Goal: Task Accomplishment & Management: Complete application form

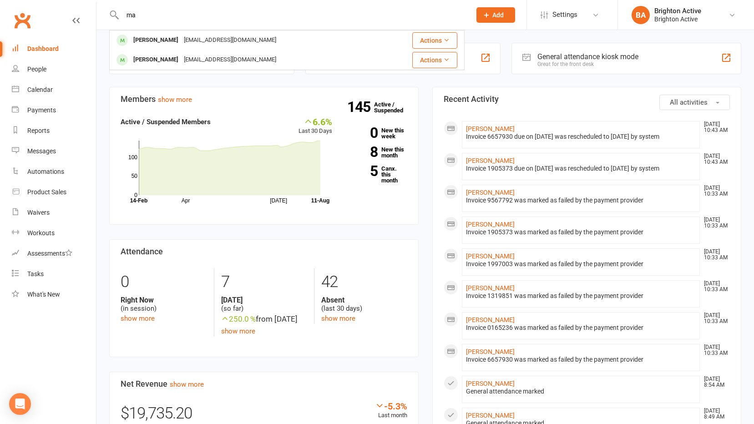
type input "m"
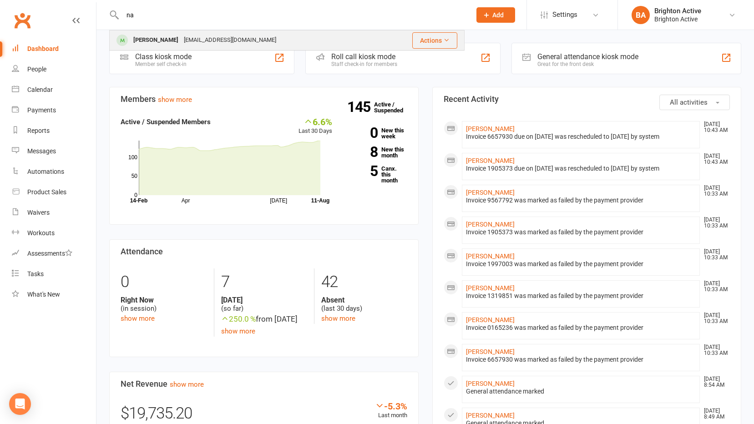
type input "na"
click at [144, 41] on div "[PERSON_NAME]" at bounding box center [156, 40] width 51 height 13
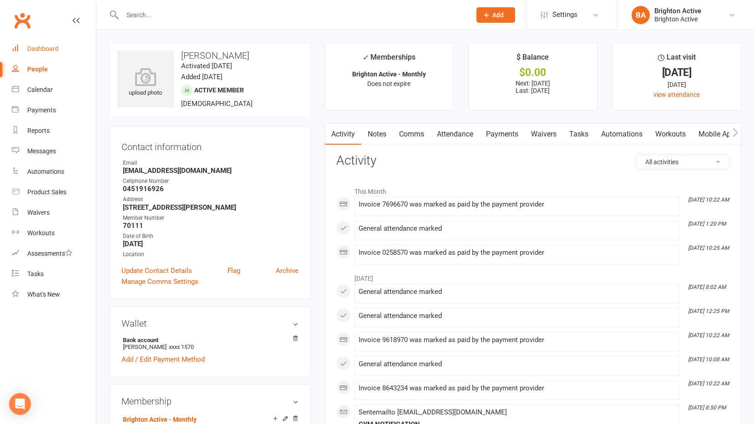
drag, startPoint x: 45, startPoint y: 48, endPoint x: 78, endPoint y: 45, distance: 33.4
click at [46, 48] on div "Dashboard" at bounding box center [42, 48] width 31 height 7
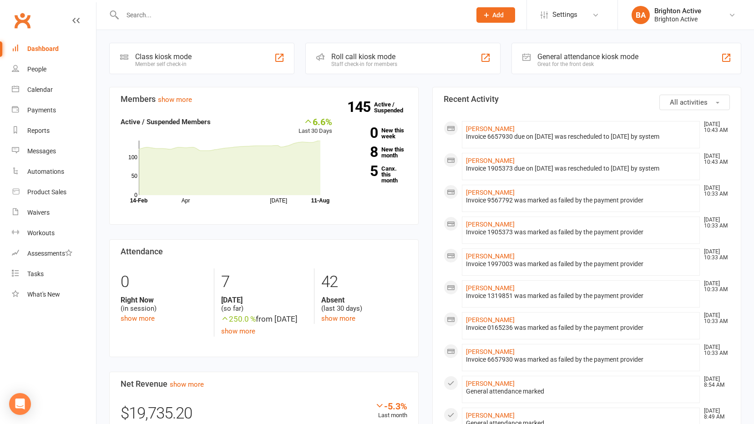
click at [538, 55] on div "General attendance kiosk mode" at bounding box center [588, 56] width 101 height 9
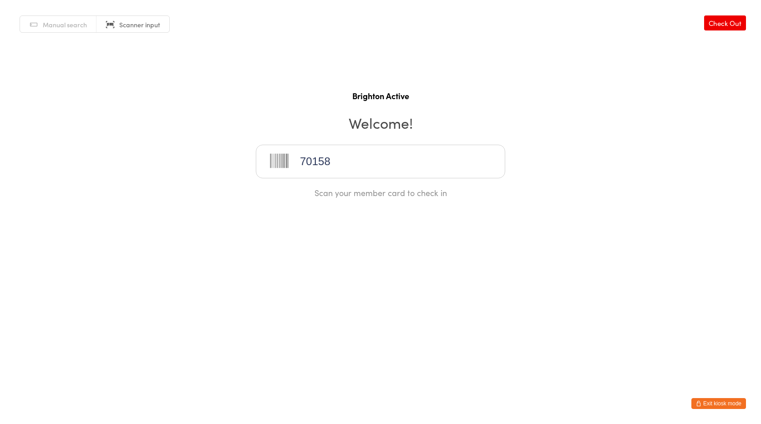
type input "70158"
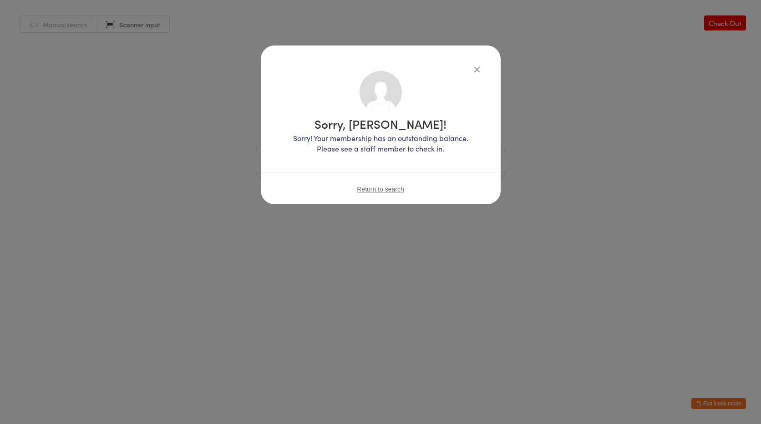
drag, startPoint x: 474, startPoint y: 69, endPoint x: 530, endPoint y: 87, distance: 58.7
click at [476, 69] on icon "button" at bounding box center [477, 69] width 10 height 10
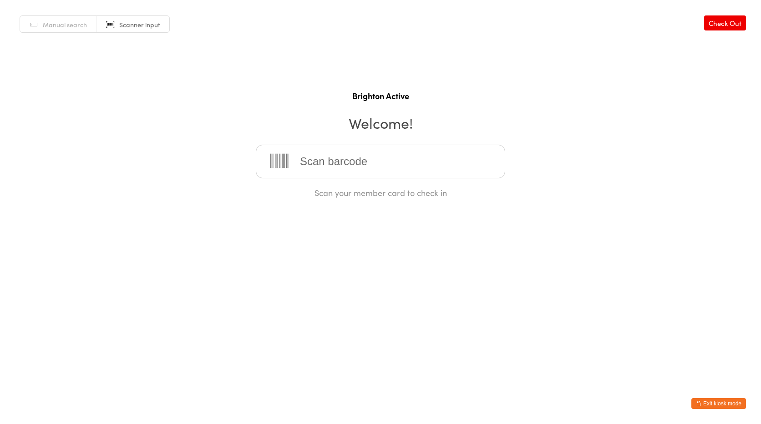
click at [735, 403] on button "Exit kiosk mode" at bounding box center [719, 403] width 55 height 11
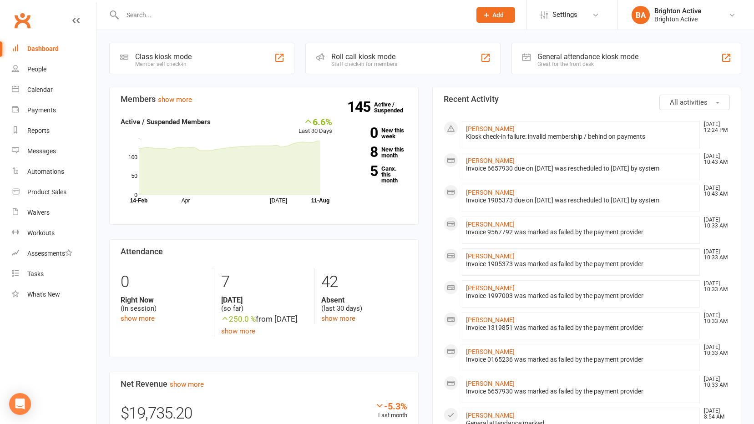
click at [161, 10] on input "text" at bounding box center [292, 15] width 345 height 13
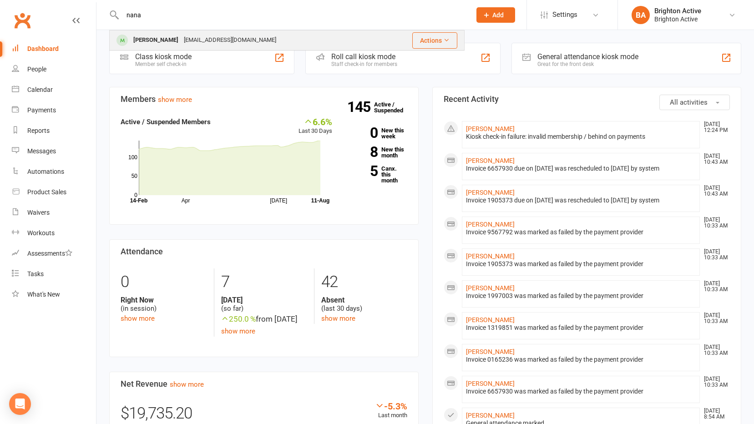
type input "nana"
click at [170, 33] on div "Nana Kuwajima Nana_kuwa07@hotmail.com" at bounding box center [245, 40] width 271 height 19
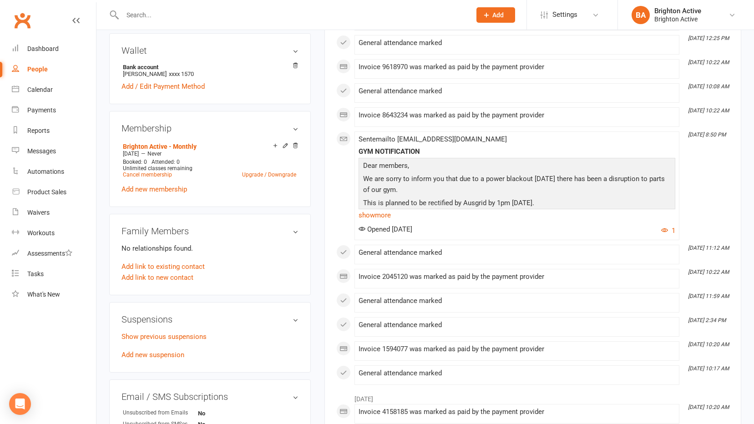
scroll to position [455, 0]
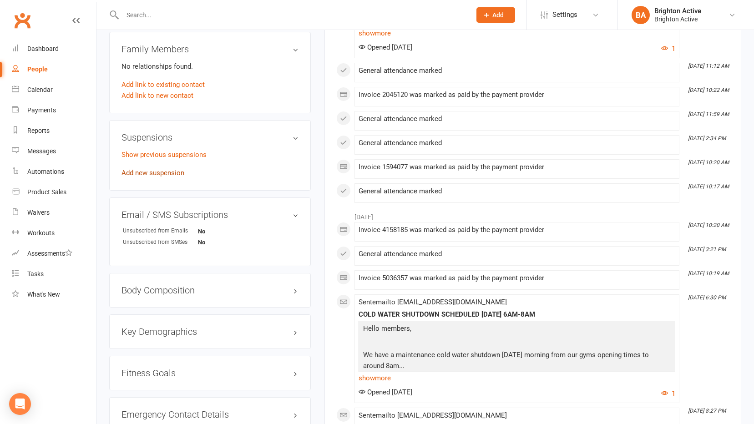
click at [153, 173] on link "Add new suspension" at bounding box center [153, 173] width 63 height 8
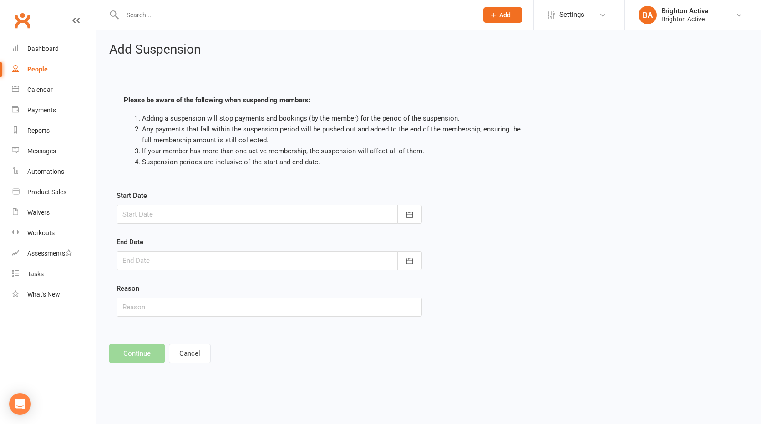
click at [169, 210] on div at bounding box center [269, 214] width 305 height 19
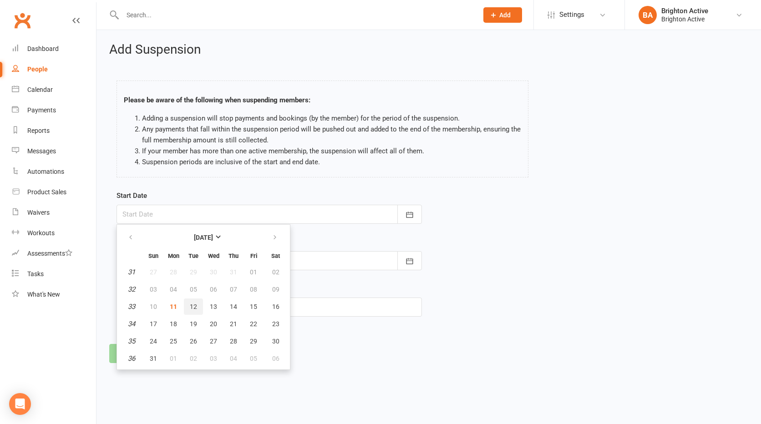
click at [192, 301] on button "12" at bounding box center [193, 307] width 19 height 16
type input "12 Aug 2025"
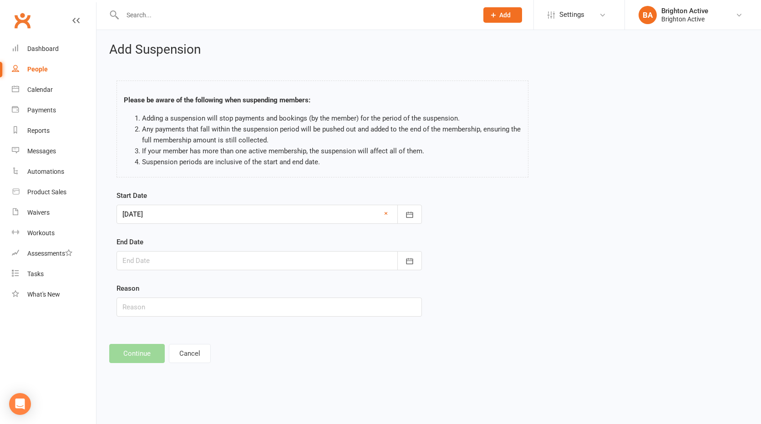
click at [144, 258] on div at bounding box center [269, 260] width 305 height 19
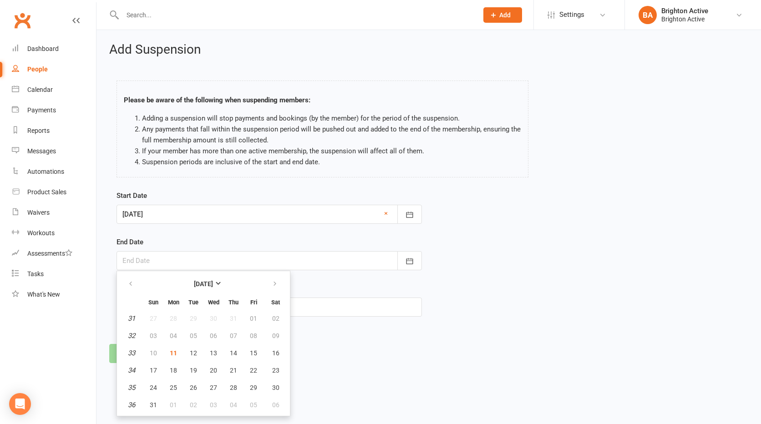
click at [422, 285] on div "Reason" at bounding box center [269, 300] width 305 height 34
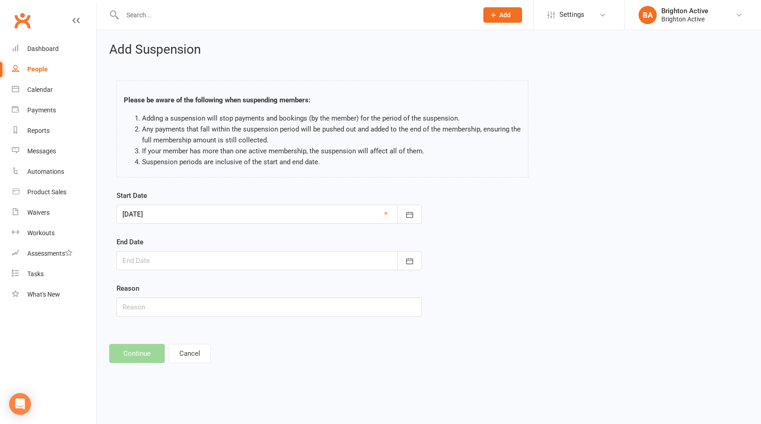
click at [158, 256] on div at bounding box center [269, 260] width 305 height 19
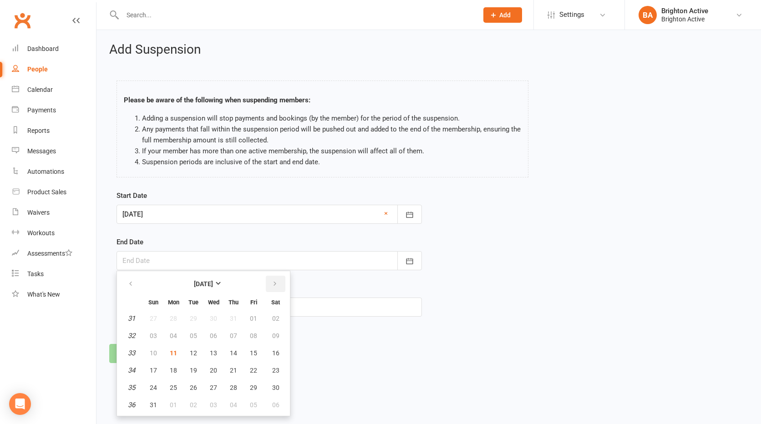
click at [271, 284] on button "button" at bounding box center [276, 284] width 20 height 16
click at [173, 369] on span "22" at bounding box center [173, 370] width 7 height 7
type input "22 Sep 2025"
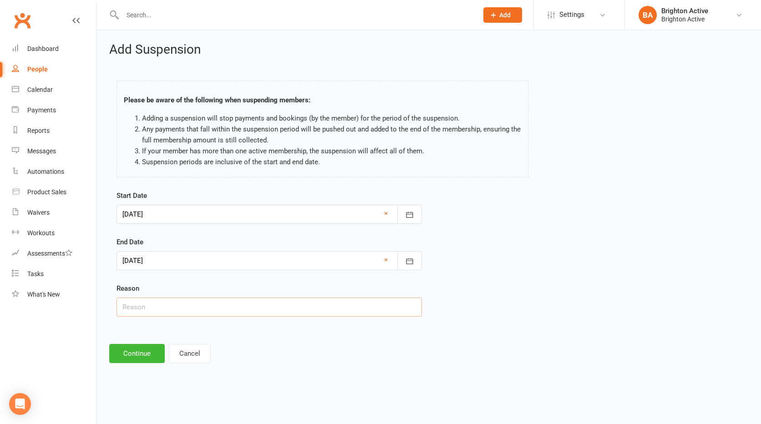
click at [143, 308] on input "text" at bounding box center [269, 307] width 305 height 19
type input "Travelling overseas"
drag, startPoint x: 122, startPoint y: 357, endPoint x: 133, endPoint y: 358, distance: 11.4
click at [122, 357] on button "Continue" at bounding box center [137, 353] width 56 height 19
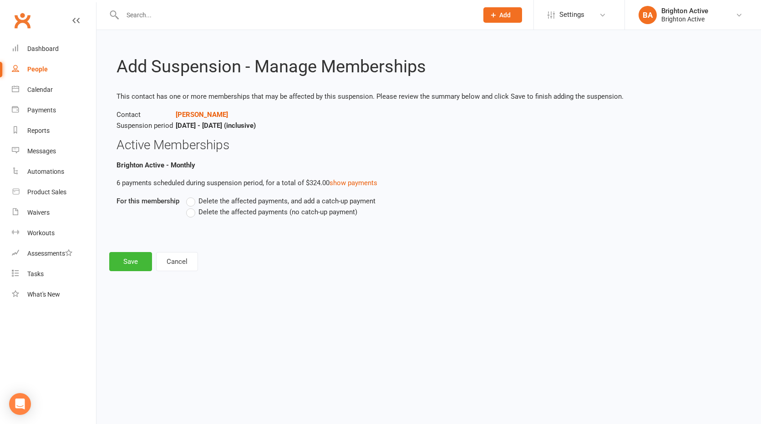
click at [193, 214] on label "Delete the affected payments (no catch-up payment)" at bounding box center [271, 212] width 171 height 11
click at [192, 207] on input "Delete the affected payments (no catch-up payment)" at bounding box center [189, 207] width 6 height 0
click at [128, 263] on button "Save" at bounding box center [130, 261] width 43 height 19
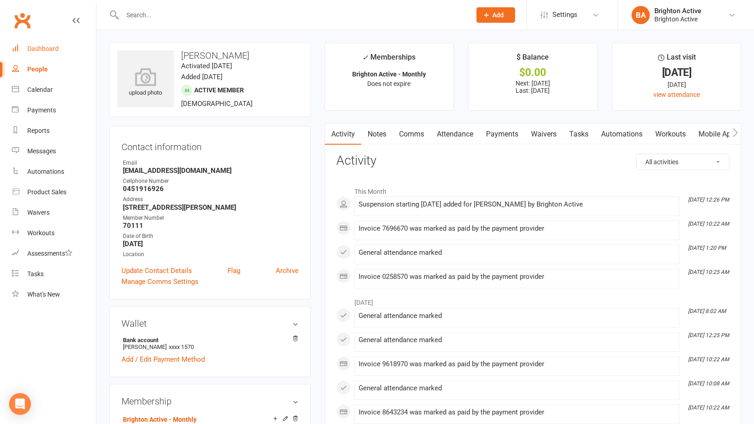
click at [53, 48] on div "Dashboard" at bounding box center [42, 48] width 31 height 7
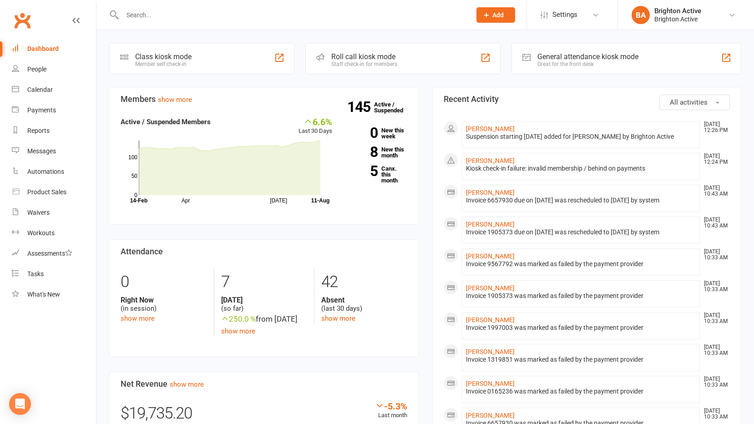
click at [504, 165] on div "Kiosk check-in failure: invalid membership / behind on payments" at bounding box center [581, 169] width 230 height 8
click at [470, 163] on link "[PERSON_NAME]" at bounding box center [490, 160] width 49 height 7
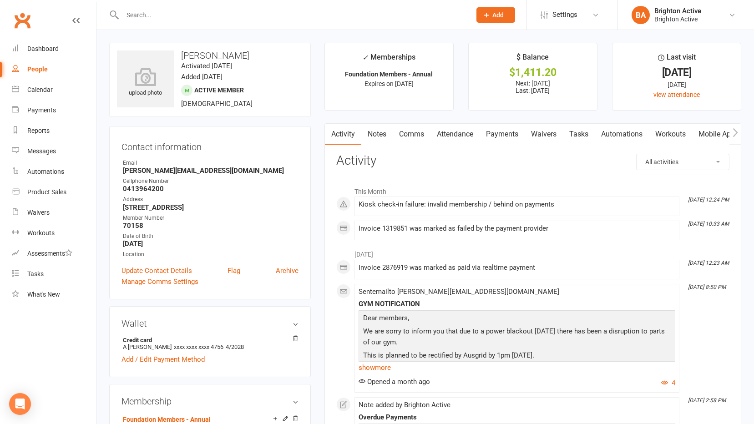
click at [506, 140] on link "Payments" at bounding box center [502, 134] width 45 height 21
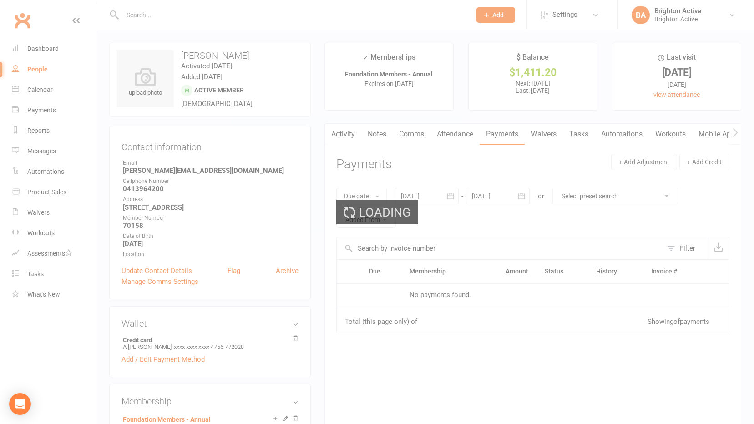
click at [505, 134] on div "Loading" at bounding box center [377, 212] width 754 height 424
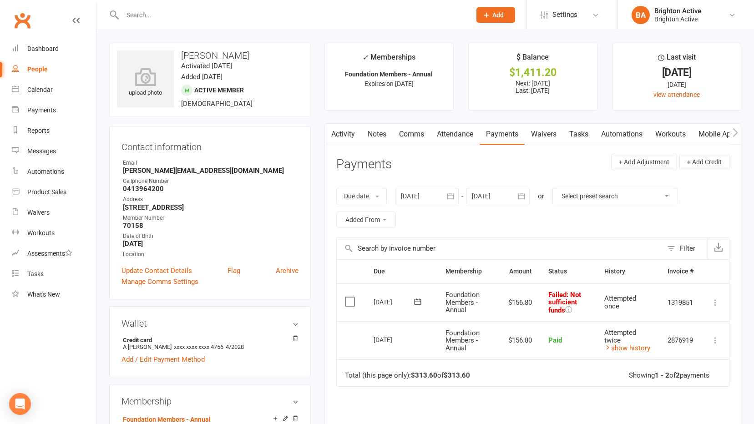
click at [712, 300] on icon at bounding box center [715, 302] width 9 height 9
drag, startPoint x: 49, startPoint y: 46, endPoint x: 126, endPoint y: 41, distance: 77.1
click at [49, 46] on div "Dashboard" at bounding box center [42, 48] width 31 height 7
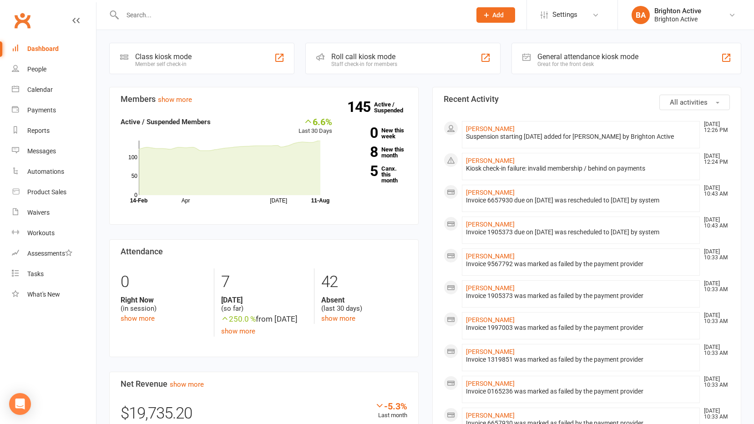
click at [557, 51] on div "General attendance kiosk mode Great for the front desk" at bounding box center [627, 58] width 230 height 31
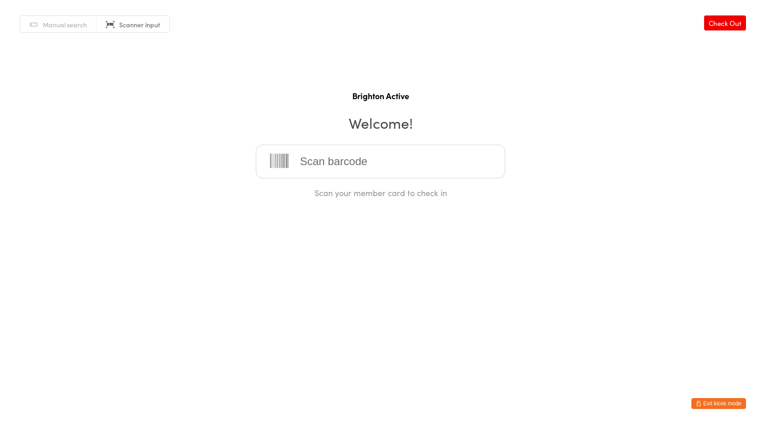
click at [69, 257] on html "You have now entered Kiosk Mode. Members will be able to check themselves in us…" at bounding box center [380, 212] width 761 height 424
click at [717, 406] on button "Exit kiosk mode" at bounding box center [719, 403] width 55 height 11
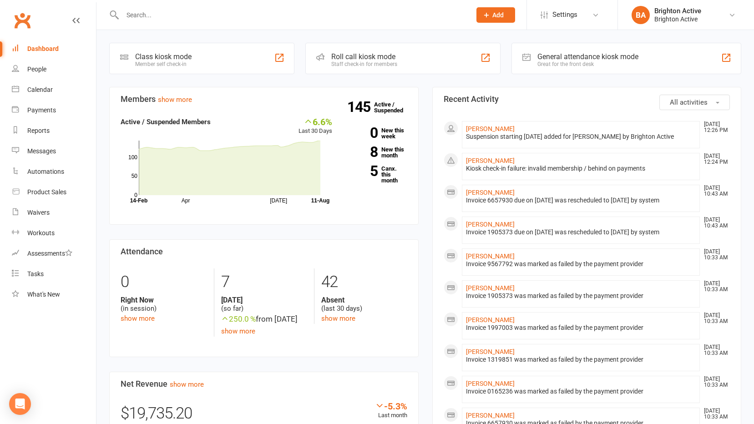
click at [169, 21] on div at bounding box center [287, 15] width 356 height 30
click at [477, 165] on div "Kiosk check-in failure: invalid membership / behind on payments" at bounding box center [581, 169] width 230 height 8
click at [150, 11] on input "text" at bounding box center [292, 15] width 345 height 13
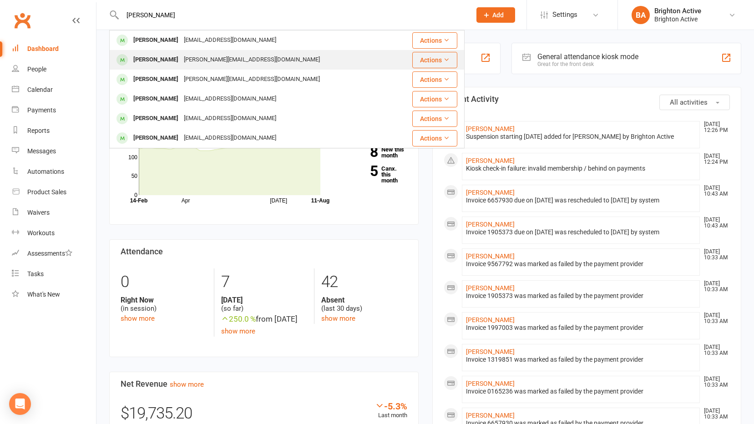
type input "[PERSON_NAME]"
click at [181, 61] on div "[PERSON_NAME]" at bounding box center [156, 59] width 51 height 13
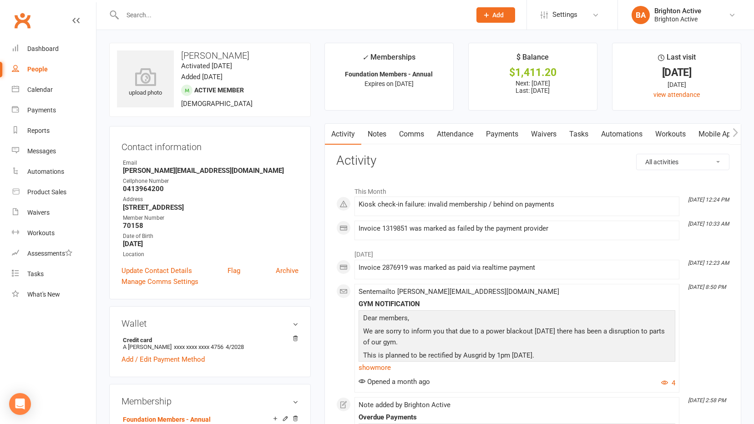
click at [456, 132] on link "Attendance" at bounding box center [455, 134] width 49 height 21
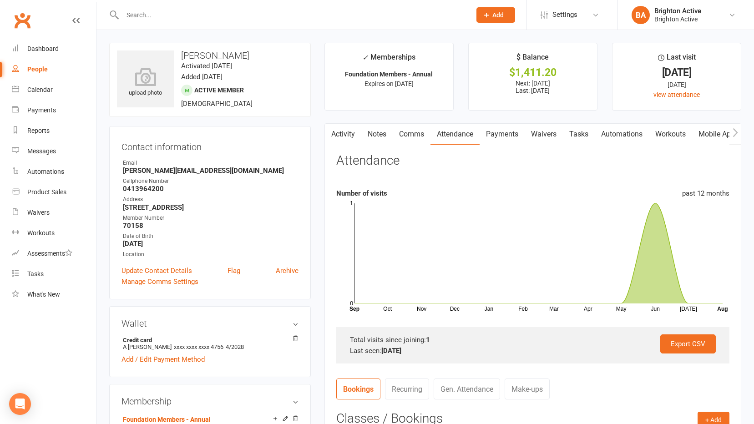
click at [502, 136] on link "Payments" at bounding box center [502, 134] width 45 height 21
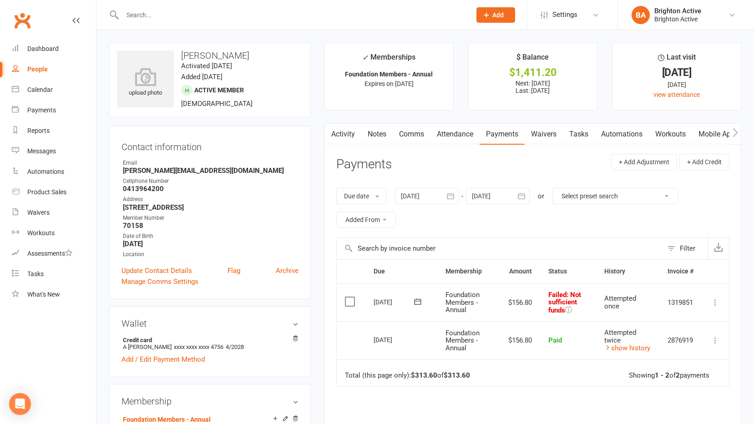
click at [711, 303] on button at bounding box center [715, 302] width 11 height 11
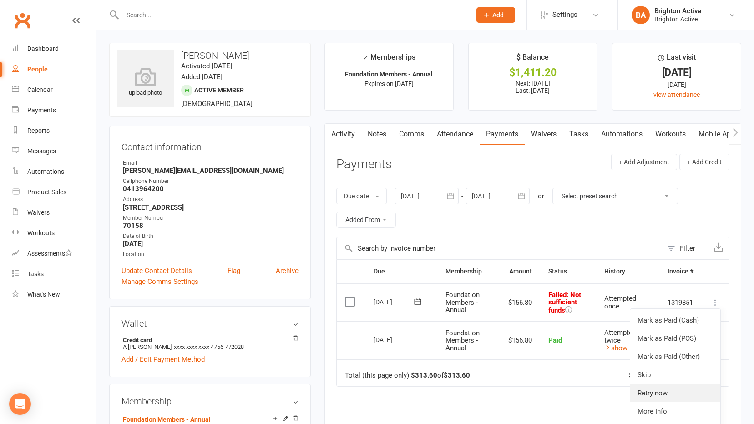
click at [662, 395] on link "Retry now" at bounding box center [676, 393] width 90 height 18
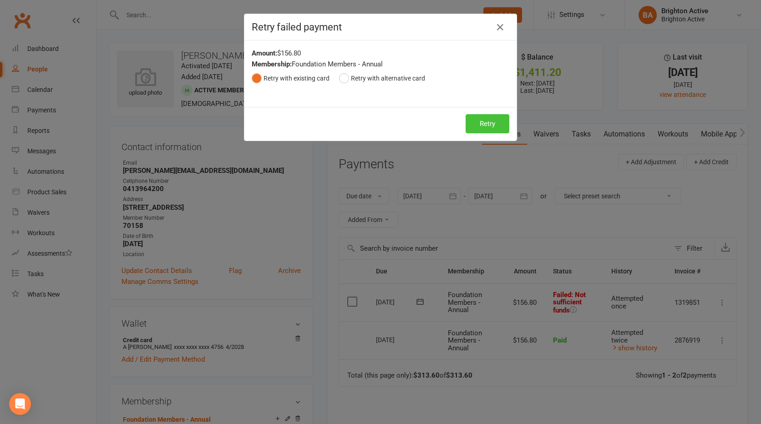
click at [484, 122] on button "Retry" at bounding box center [488, 123] width 44 height 19
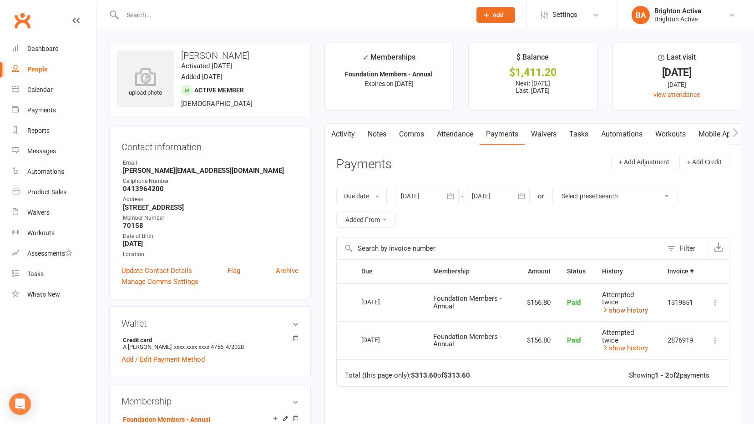
click at [609, 310] on link "show history" at bounding box center [625, 310] width 46 height 8
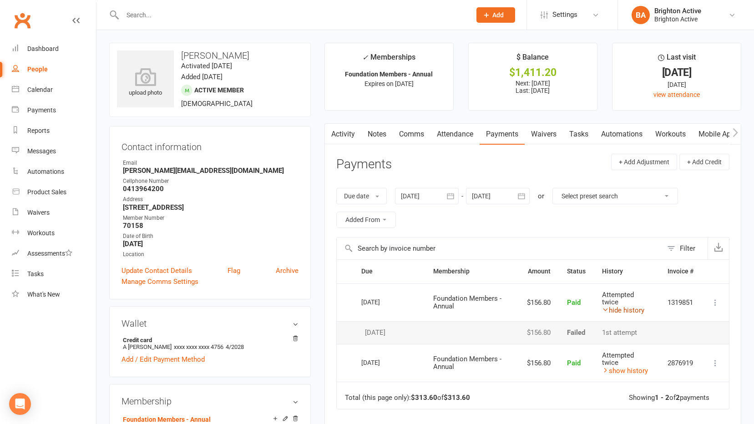
click at [606, 310] on icon at bounding box center [605, 309] width 7 height 7
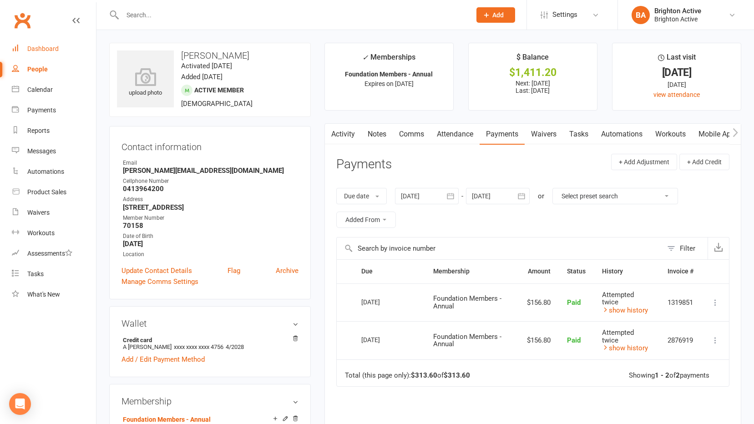
click at [40, 49] on div "Dashboard" at bounding box center [42, 48] width 31 height 7
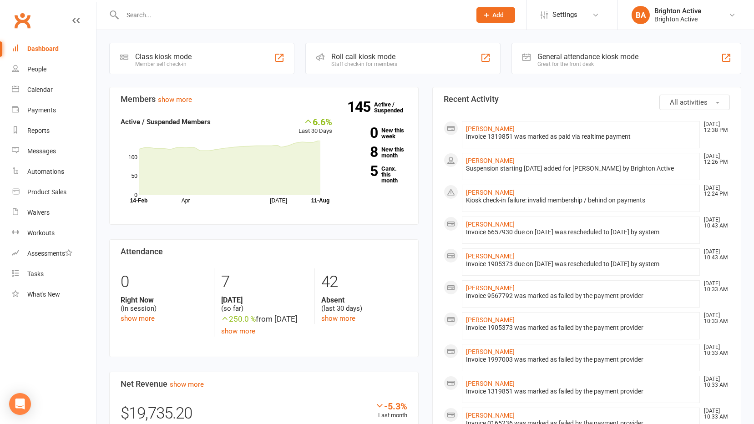
click at [541, 56] on div "General attendance kiosk mode" at bounding box center [588, 56] width 101 height 9
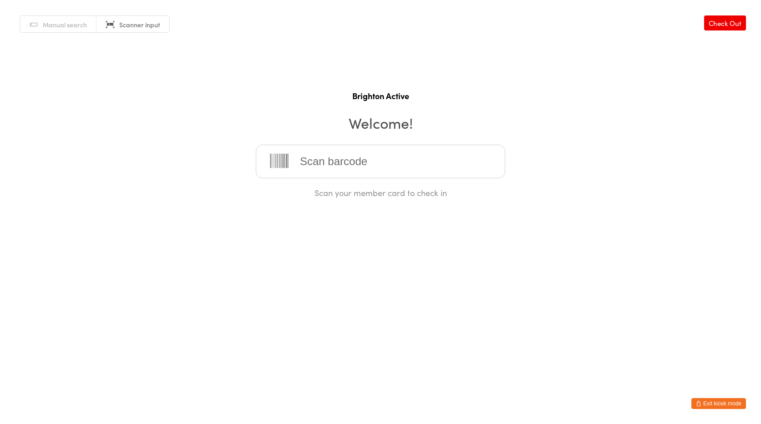
click at [730, 405] on button "Exit kiosk mode" at bounding box center [719, 403] width 55 height 11
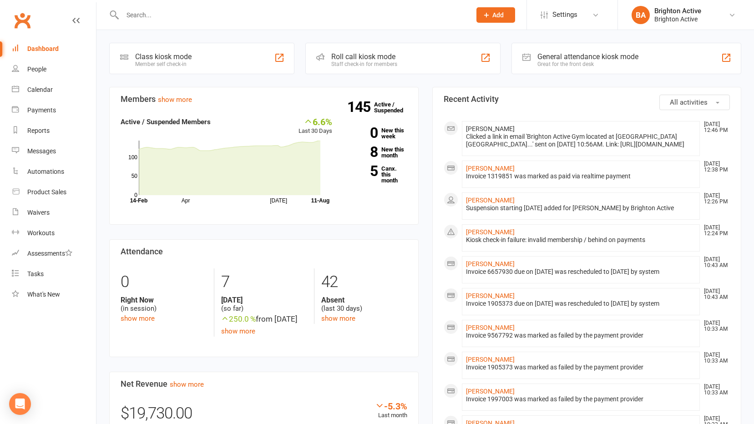
click at [510, 15] on button "Add" at bounding box center [496, 14] width 39 height 15
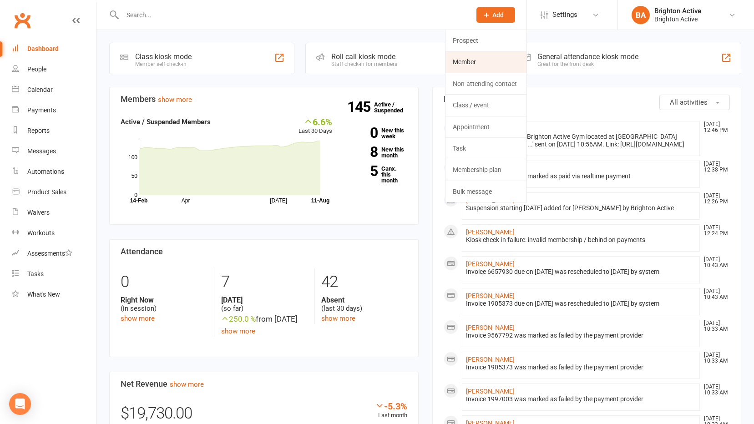
click at [484, 58] on link "Member" at bounding box center [486, 61] width 81 height 21
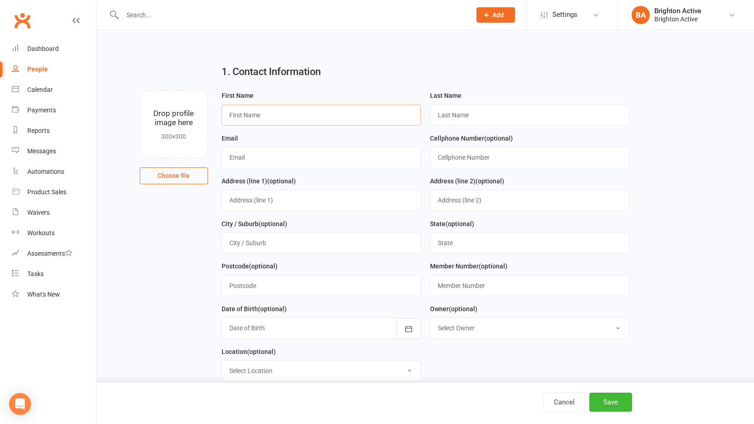
drag, startPoint x: 267, startPoint y: 114, endPoint x: 279, endPoint y: 118, distance: 13.1
click at [267, 114] on input "text" at bounding box center [321, 115] width 199 height 21
type input "Kasem"
click at [453, 107] on input "text" at bounding box center [529, 115] width 199 height 21
type input "Hammam"
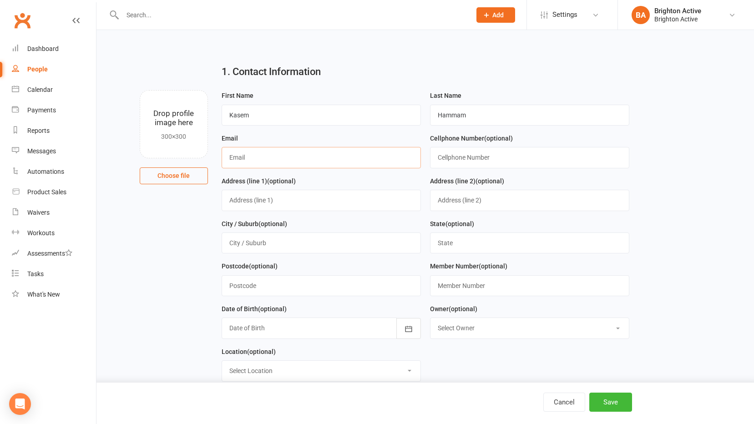
click at [267, 161] on input "text" at bounding box center [321, 157] width 199 height 21
type input "[EMAIL_ADDRESS][DOMAIN_NAME]"
click at [440, 159] on input "text" at bounding box center [529, 157] width 199 height 21
click at [458, 155] on input "04" at bounding box center [529, 157] width 199 height 21
type input "0478798776"
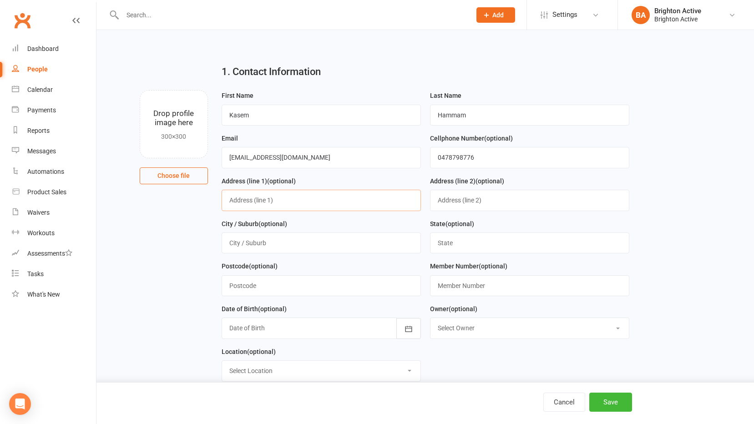
click at [241, 199] on input "text" at bounding box center [321, 200] width 199 height 21
type input "1 mead st"
drag, startPoint x: 256, startPoint y: 241, endPoint x: 257, endPoint y: 250, distance: 8.7
click at [257, 249] on input "text" at bounding box center [321, 243] width 199 height 21
type input "banksia"
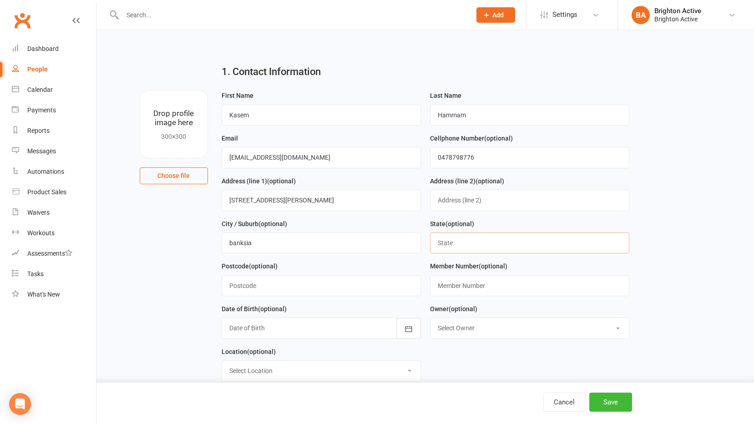
click at [468, 243] on input "text" at bounding box center [529, 243] width 199 height 21
type input "NSW"
click at [241, 287] on input "text" at bounding box center [321, 285] width 199 height 21
type input "2216"
click at [461, 284] on input "text" at bounding box center [529, 285] width 199 height 21
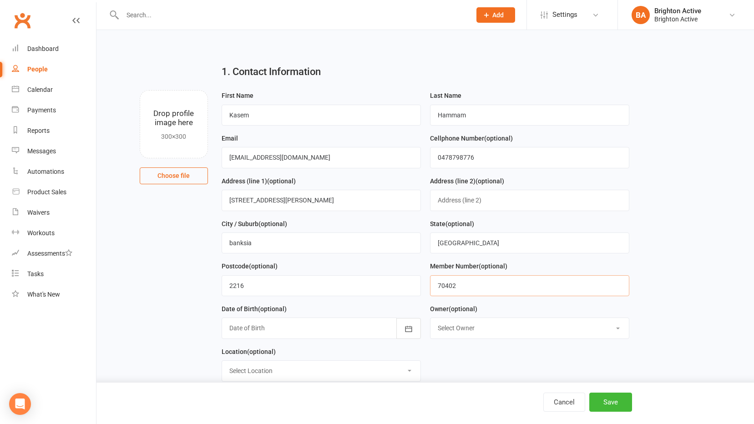
scroll to position [182, 0]
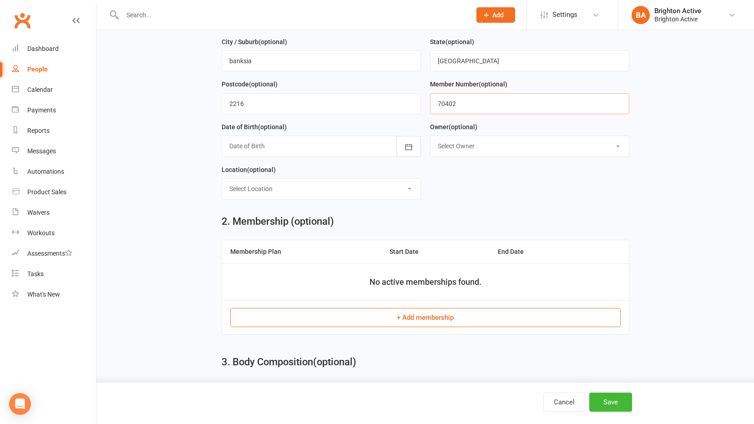
type input "70402"
click at [420, 316] on button "+ Add membership" at bounding box center [425, 317] width 391 height 19
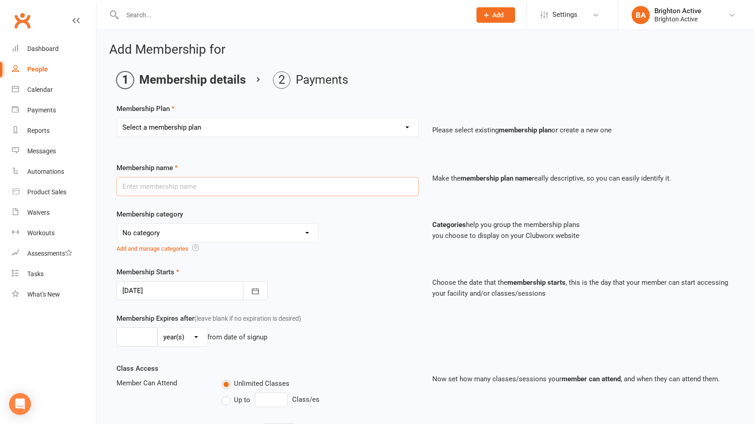
click at [189, 186] on input "text" at bounding box center [268, 186] width 302 height 19
type input "Brighton Active - 6 Monthly"
click at [200, 230] on select "No category 3 month -membership upfront payment of $333.60 as before General Pl…" at bounding box center [217, 233] width 201 height 18
click at [206, 299] on div at bounding box center [192, 290] width 151 height 19
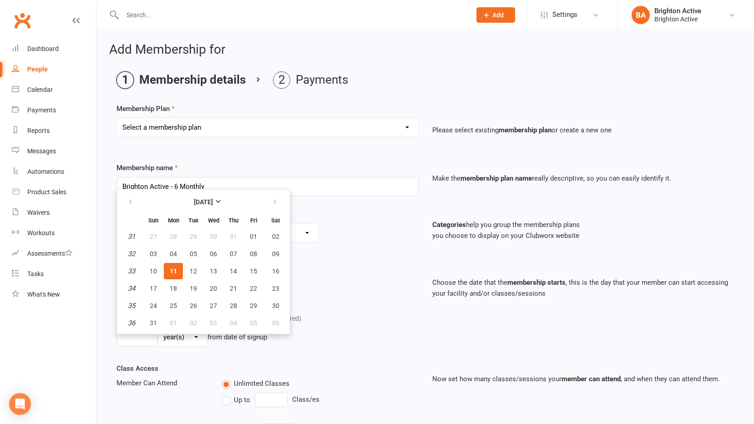
click at [336, 249] on div "No category 3 month -membership upfront payment of $333.60 as before General Pl…" at bounding box center [268, 239] width 302 height 31
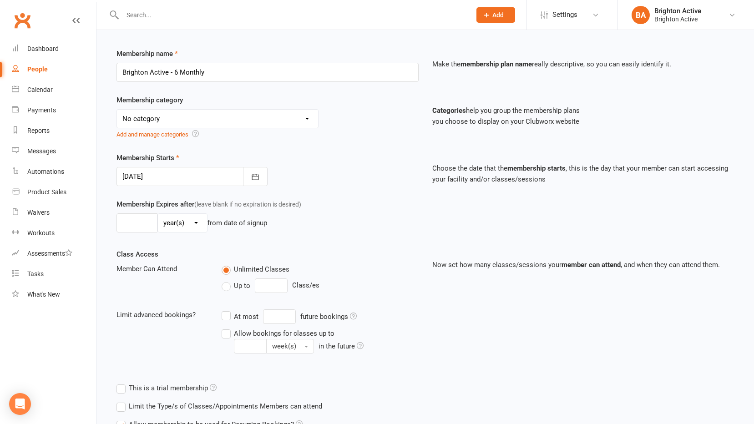
scroll to position [110, 0]
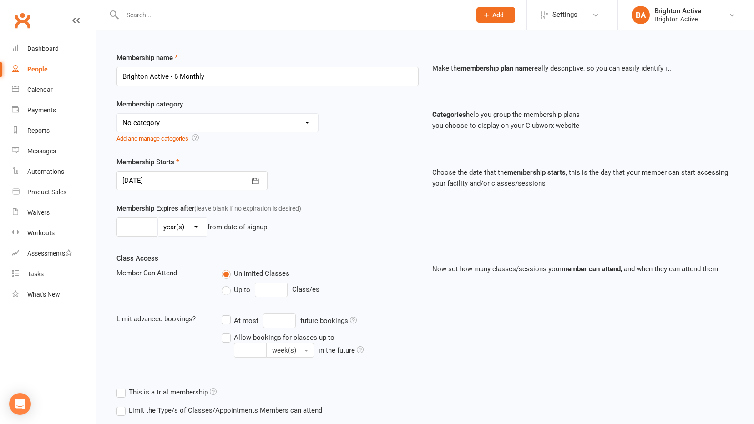
click at [236, 121] on select "No category 3 month -membership upfront payment of $333.60 as before General Pl…" at bounding box center [217, 123] width 201 height 18
click at [301, 241] on div "Membership Expires after (leave blank if no expiration is desired) day(s) week(…" at bounding box center [425, 228] width 631 height 50
click at [261, 184] on button "button" at bounding box center [255, 180] width 25 height 19
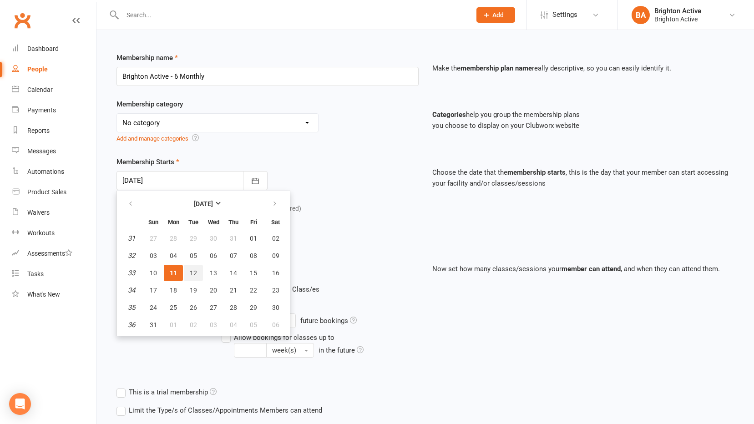
drag, startPoint x: 189, startPoint y: 275, endPoint x: 249, endPoint y: 263, distance: 60.9
click at [190, 275] on span "12" at bounding box center [193, 273] width 7 height 7
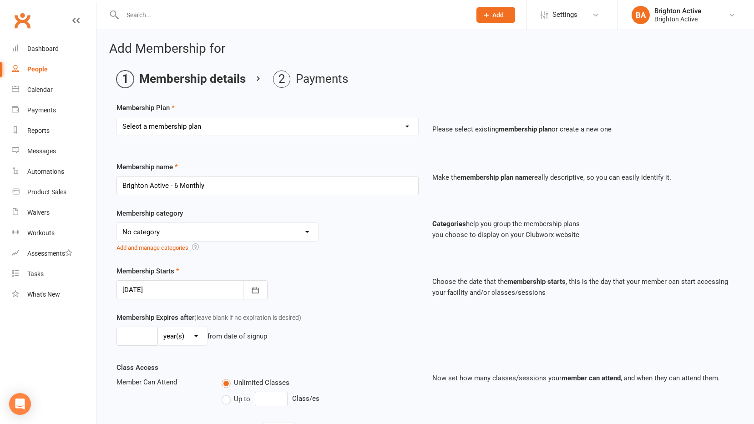
scroll to position [0, 0]
click at [227, 295] on div at bounding box center [192, 290] width 151 height 19
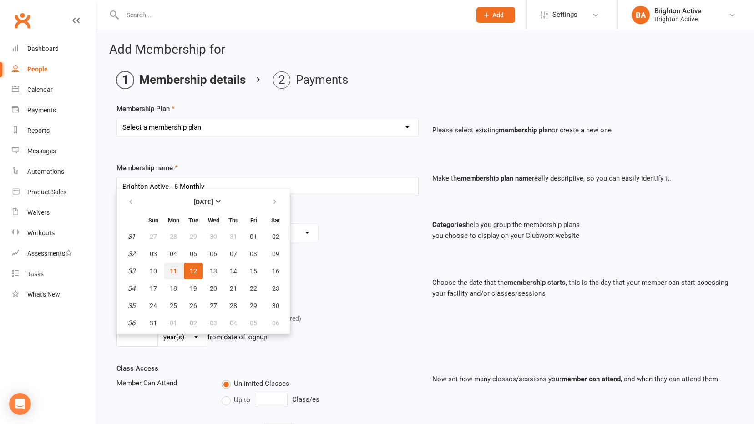
click at [172, 273] on span "11" at bounding box center [173, 271] width 7 height 7
type input "11 Aug 2025"
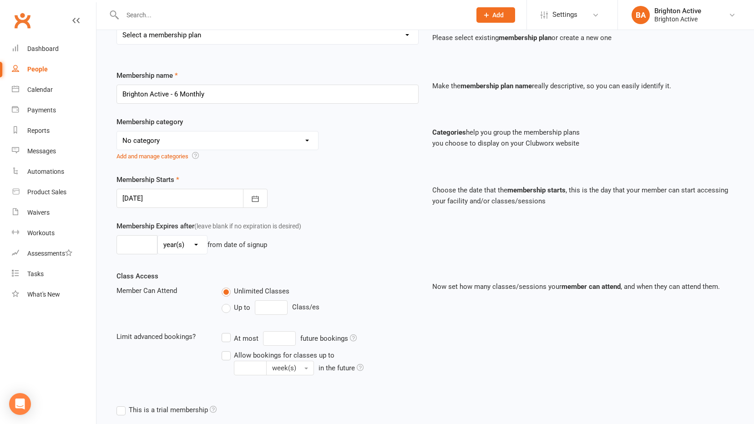
scroll to position [137, 0]
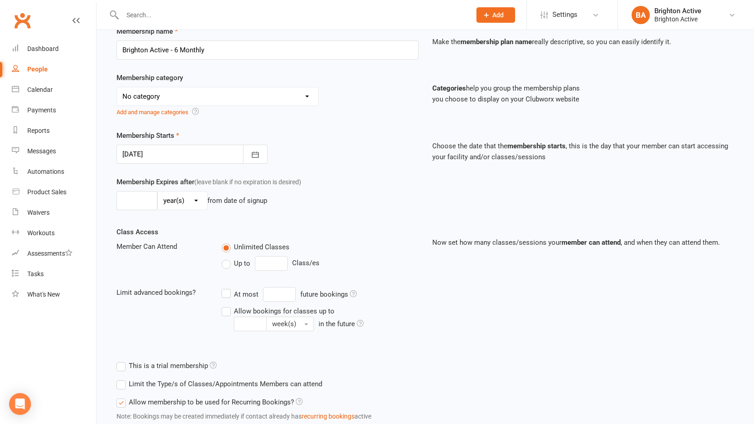
click at [201, 206] on select "day(s) week(s) month(s) year(s)" at bounding box center [182, 201] width 49 height 18
click at [127, 207] on input "number" at bounding box center [137, 200] width 41 height 19
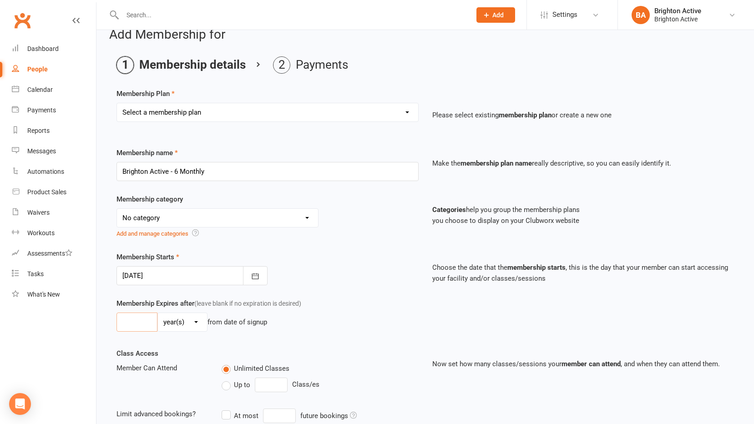
scroll to position [0, 0]
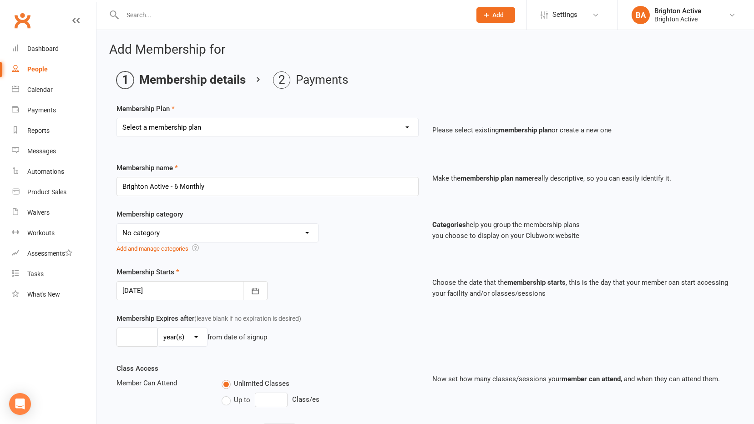
drag, startPoint x: 210, startPoint y: 131, endPoint x: 218, endPoint y: 135, distance: 9.2
click at [210, 131] on select "Select a membership plan Create new Membership Plan Foundation Members - Annual…" at bounding box center [267, 127] width 301 height 18
select select "3"
click at [117, 118] on select "Select a membership plan Create new Membership Plan Foundation Members - Annual…" at bounding box center [267, 127] width 301 height 18
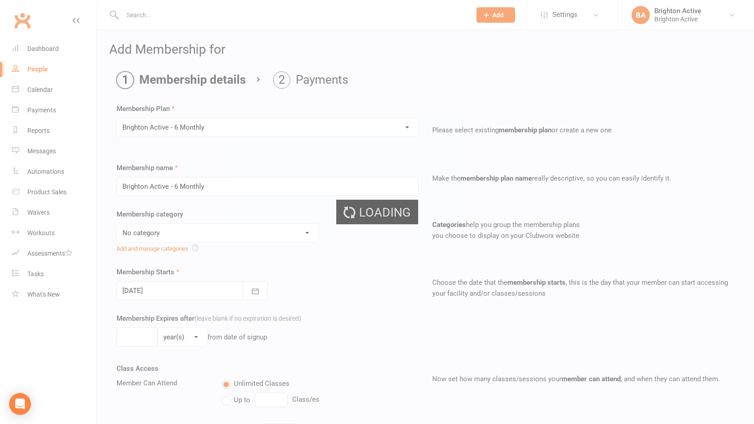
select select "1"
type input "26"
select select "1"
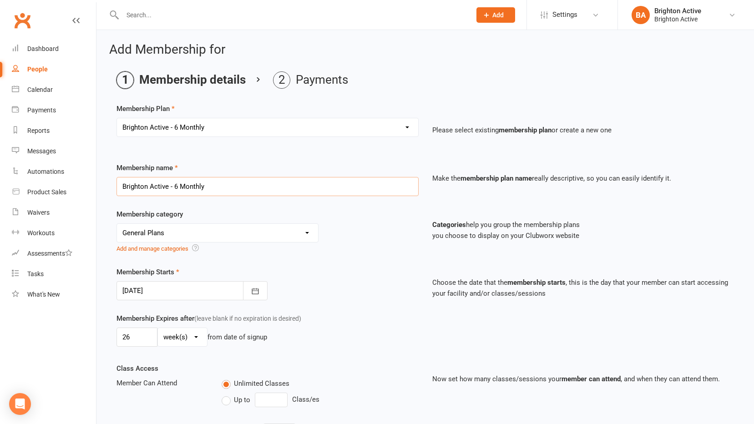
click at [210, 185] on input "Brighton Active - 6 Monthly" at bounding box center [268, 186] width 302 height 19
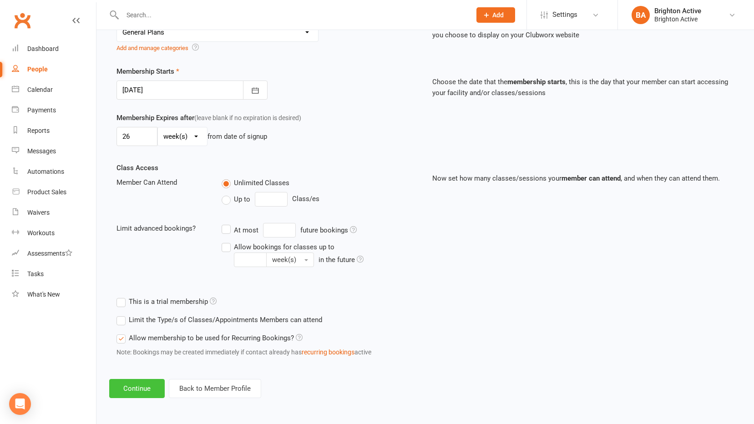
drag, startPoint x: 140, startPoint y: 385, endPoint x: 204, endPoint y: 341, distance: 78.2
click at [140, 385] on button "Continue" at bounding box center [137, 388] width 56 height 19
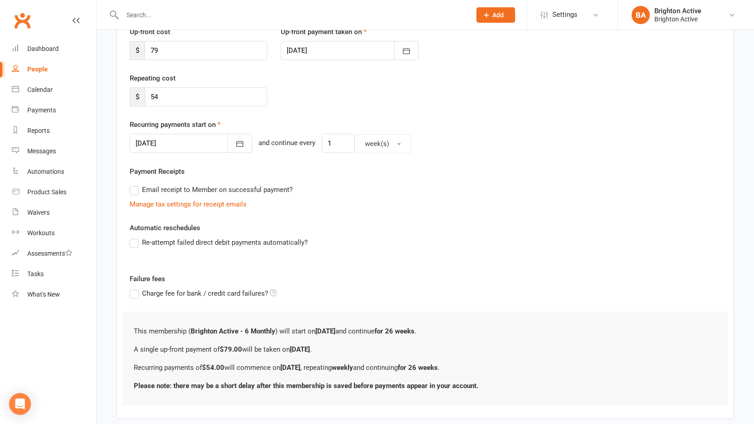
scroll to position [137, 0]
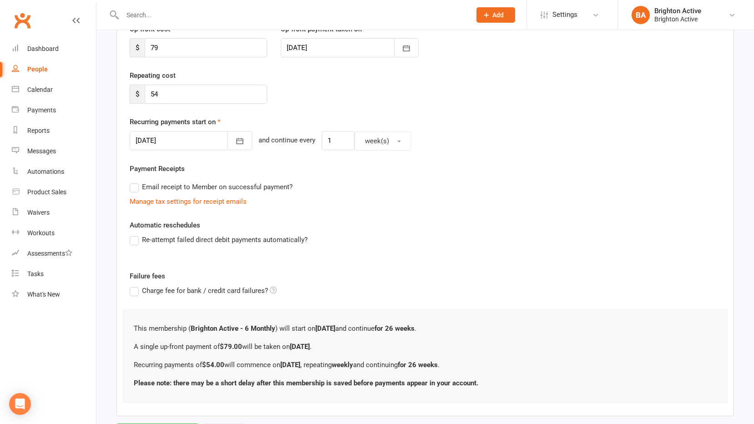
drag, startPoint x: 135, startPoint y: 188, endPoint x: 141, endPoint y: 190, distance: 6.3
click at [135, 188] on label "Email receipt to Member on successful payment?" at bounding box center [211, 187] width 163 height 11
click at [135, 182] on input "Email receipt to Member on successful payment?" at bounding box center [133, 182] width 6 height 0
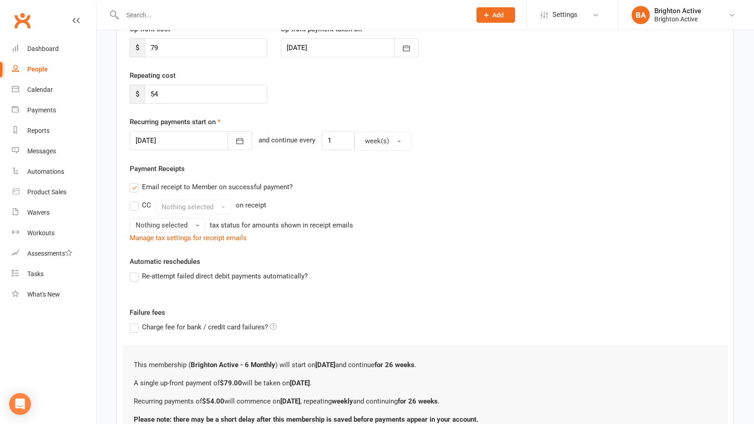
scroll to position [219, 0]
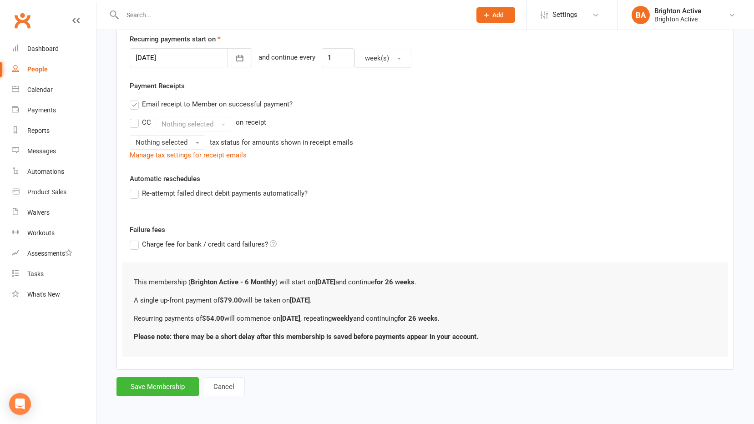
drag, startPoint x: 132, startPoint y: 190, endPoint x: 142, endPoint y: 208, distance: 20.6
click at [132, 191] on label "Re-attempt failed direct debit payments automatically?" at bounding box center [219, 193] width 178 height 11
click at [132, 188] on input "Re-attempt failed direct debit payments automatically?" at bounding box center [133, 188] width 6 height 0
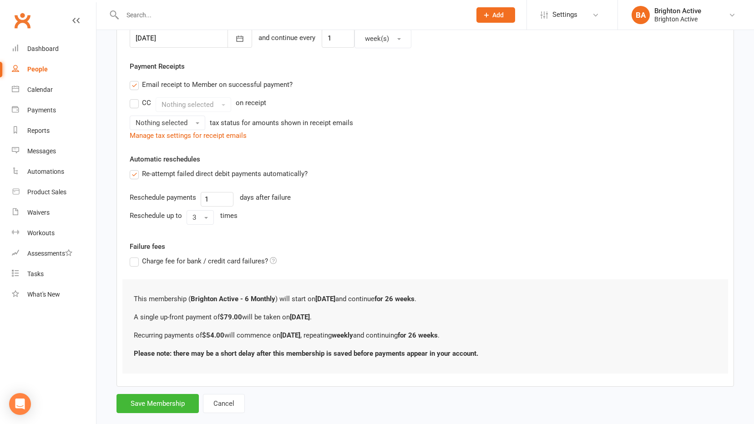
scroll to position [256, 0]
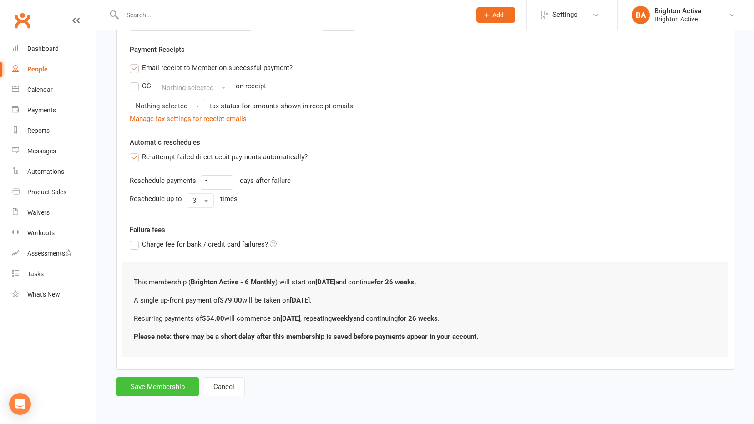
drag, startPoint x: 145, startPoint y: 393, endPoint x: 173, endPoint y: 364, distance: 40.6
click at [147, 393] on button "Save Membership" at bounding box center [158, 386] width 82 height 19
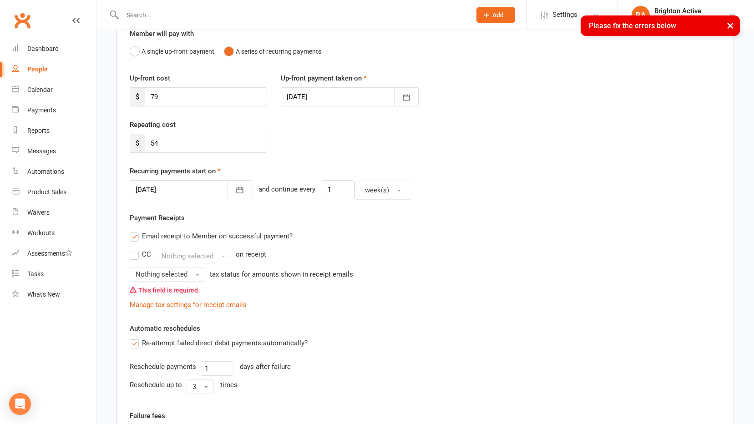
scroll to position [182, 0]
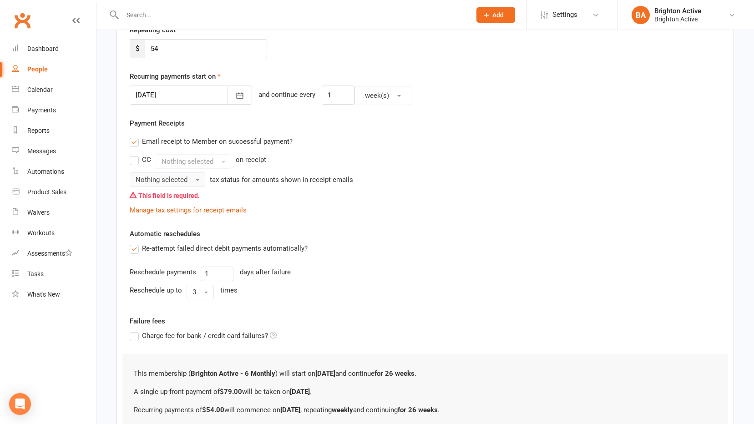
click at [178, 183] on span "Nothing selected" at bounding box center [162, 180] width 52 height 8
click at [167, 215] on span "Tax exempt" at bounding box center [154, 218] width 35 height 8
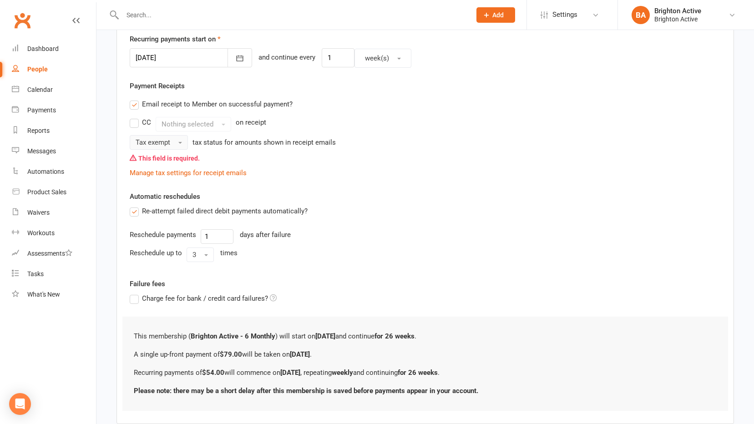
scroll to position [274, 0]
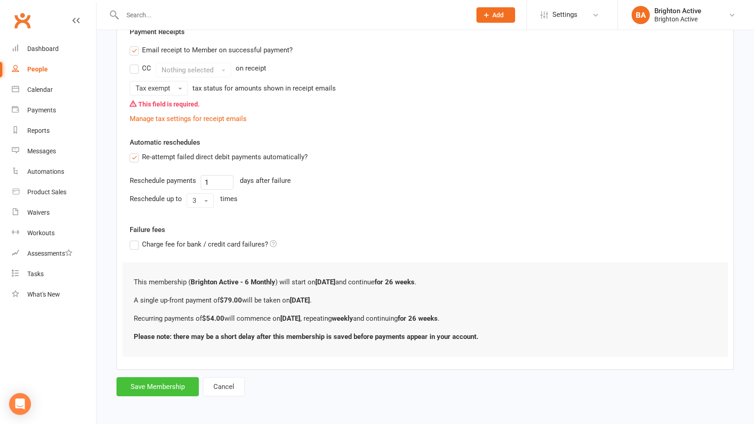
click at [161, 383] on button "Save Membership" at bounding box center [158, 386] width 82 height 19
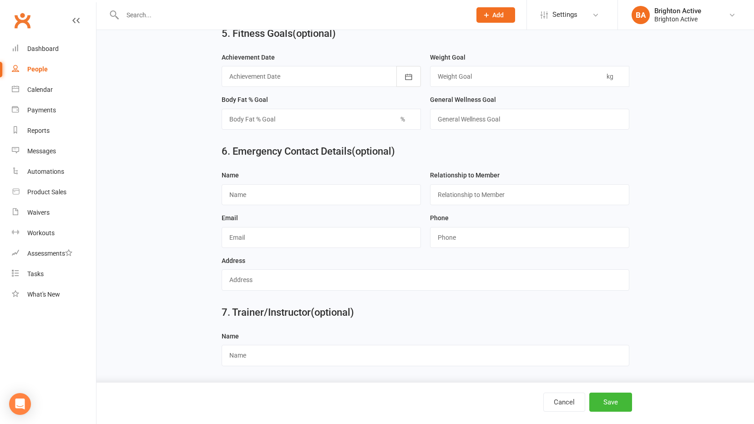
scroll to position [793, 0]
click at [614, 405] on button "Save" at bounding box center [611, 402] width 43 height 19
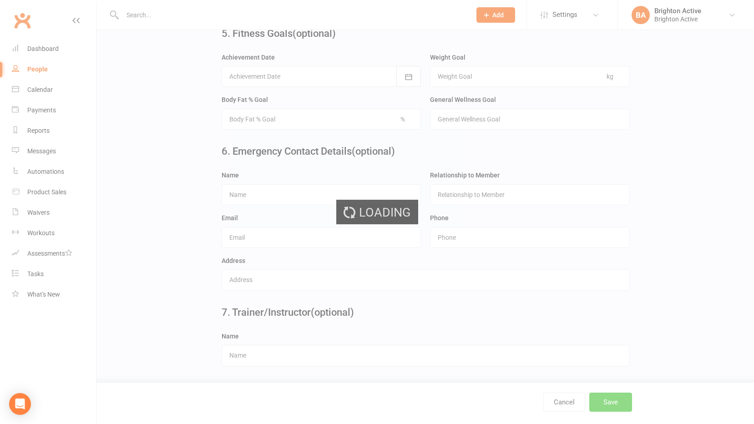
scroll to position [0, 0]
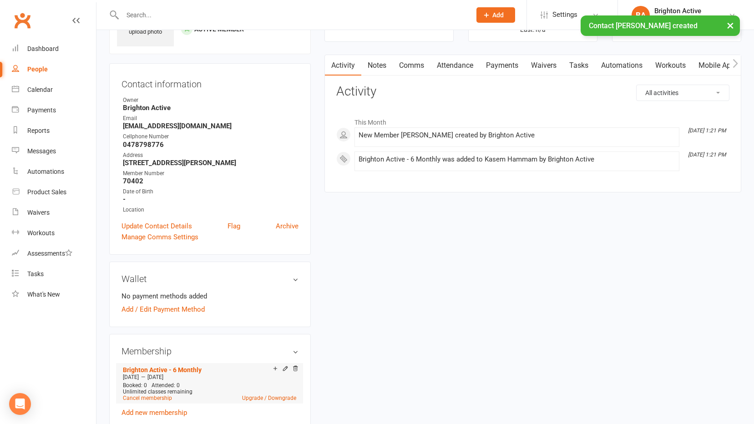
scroll to position [137, 0]
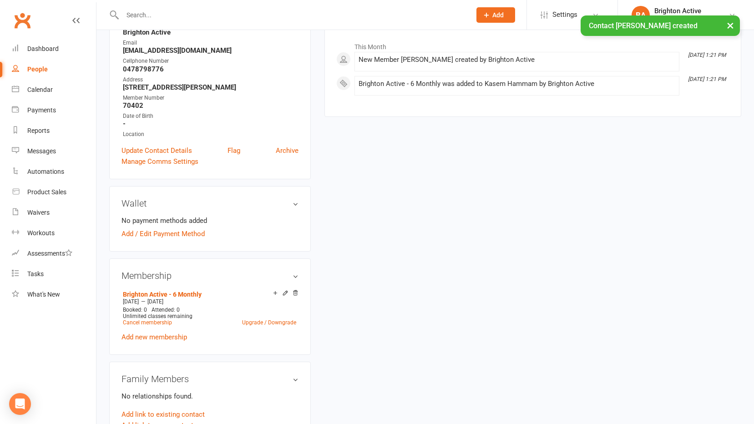
click at [298, 203] on h3 "Wallet" at bounding box center [210, 203] width 177 height 10
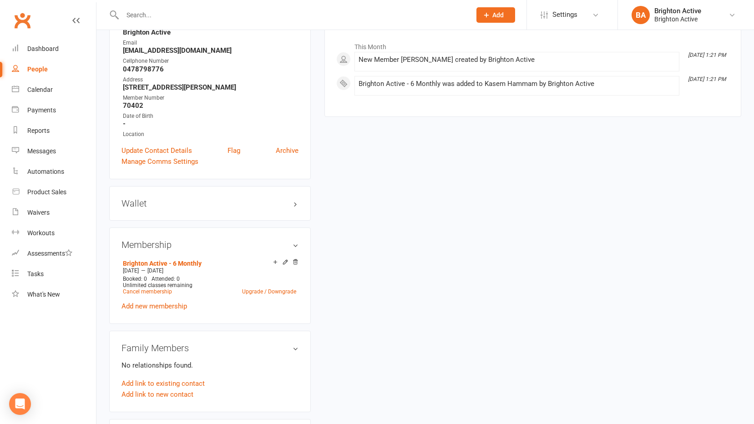
click at [146, 206] on h3 "Wallet" at bounding box center [210, 203] width 177 height 10
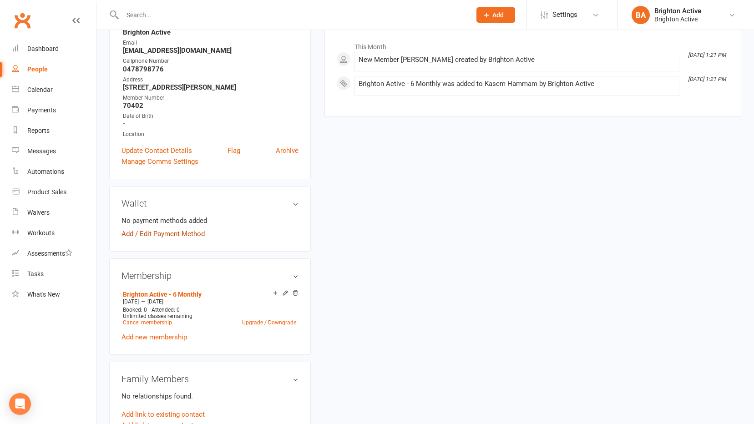
click at [149, 234] on link "Add / Edit Payment Method" at bounding box center [163, 234] width 83 height 11
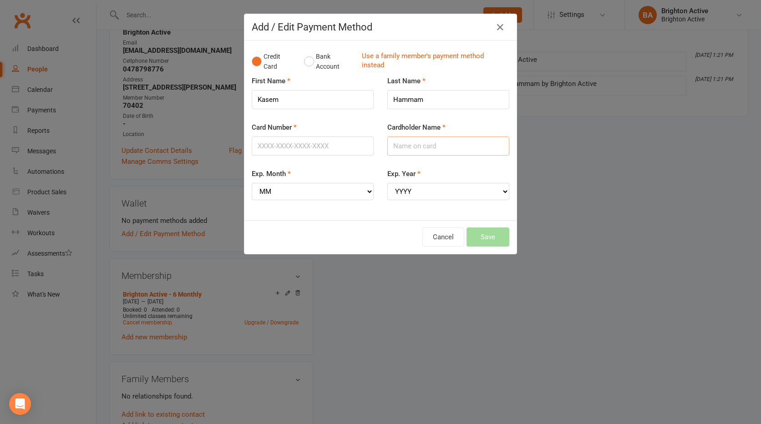
click at [400, 146] on input "Cardholder Name" at bounding box center [448, 146] width 122 height 19
type input "KASEM HAMMAM"
click at [325, 146] on input "Card Number" at bounding box center [313, 146] width 122 height 19
type input "4902925002823341"
click at [280, 198] on select "MM 01 02 03 04 05 06 07 08 09 10 11 12" at bounding box center [313, 191] width 122 height 17
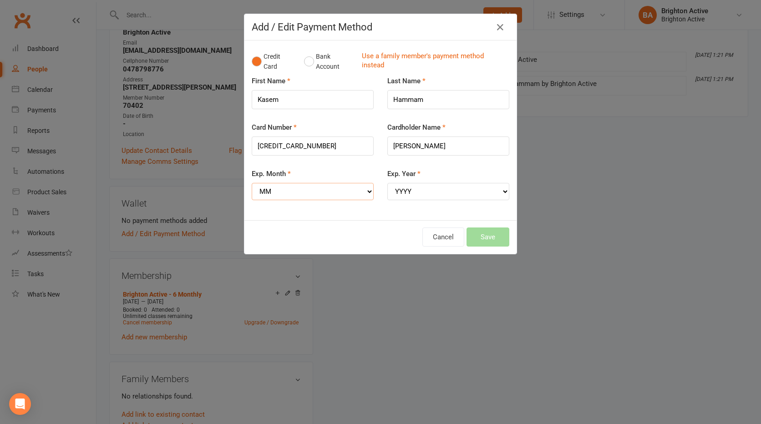
select select "06"
click at [252, 183] on select "MM 01 02 03 04 05 06 07 08 09 10 11 12" at bounding box center [313, 191] width 122 height 17
click at [417, 195] on select "YYYY 2025 2026 2027 2028 2029 2030 2031 2032 2033 2034" at bounding box center [448, 191] width 122 height 17
select select "2027"
click at [387, 183] on select "YYYY 2025 2026 2027 2028 2029 2030 2031 2032 2033 2034" at bounding box center [448, 191] width 122 height 17
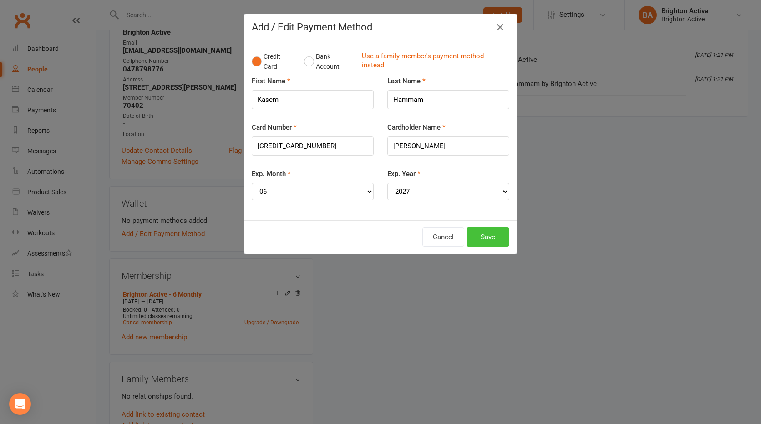
click at [481, 239] on button "Save" at bounding box center [488, 237] width 43 height 19
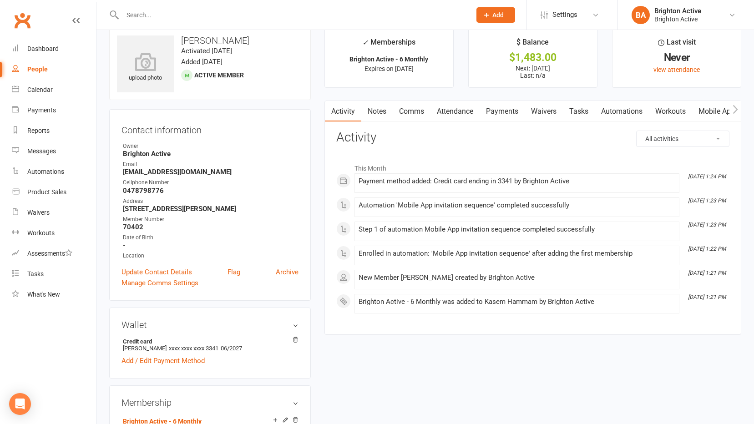
scroll to position [0, 0]
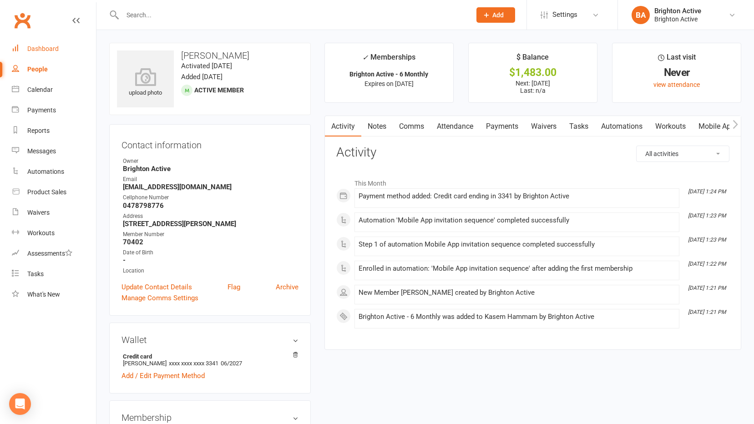
click at [51, 43] on link "Dashboard" at bounding box center [54, 49] width 84 height 20
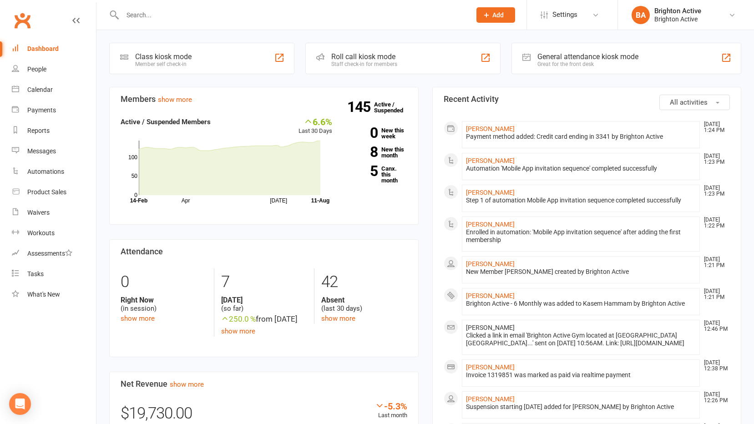
click at [541, 62] on div "Great for the front desk" at bounding box center [588, 64] width 101 height 6
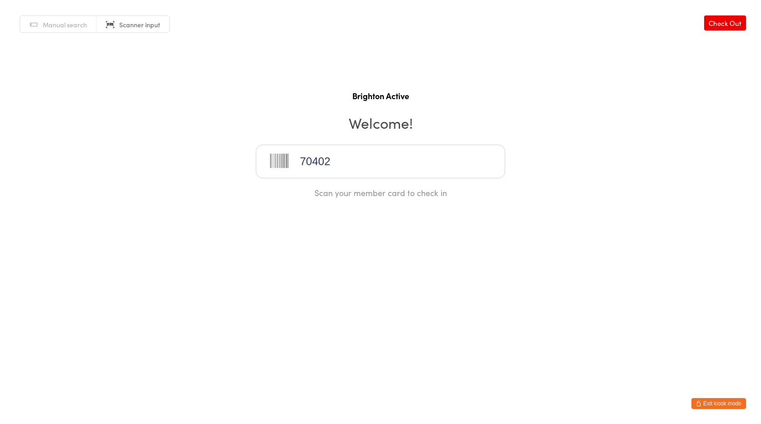
type input "70402"
click at [716, 400] on button "Exit kiosk mode" at bounding box center [719, 403] width 55 height 11
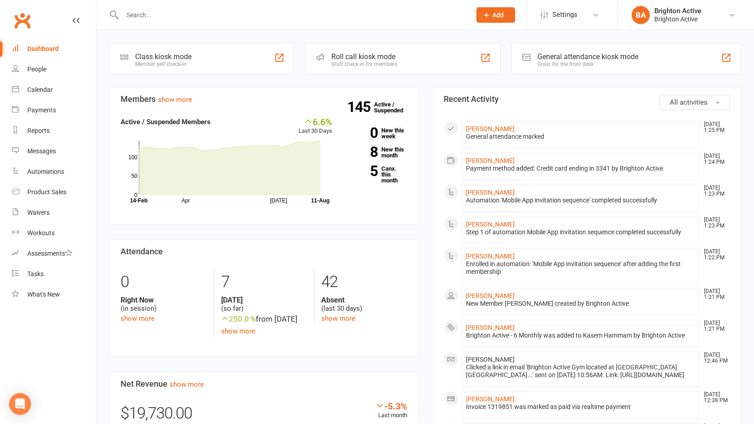
click at [545, 165] on div "Payment method added: Credit card ending in 3341 by Brighton Active" at bounding box center [581, 169] width 230 height 8
click at [553, 55] on div "General attendance kiosk mode" at bounding box center [588, 56] width 101 height 9
